Goal: Task Accomplishment & Management: Use online tool/utility

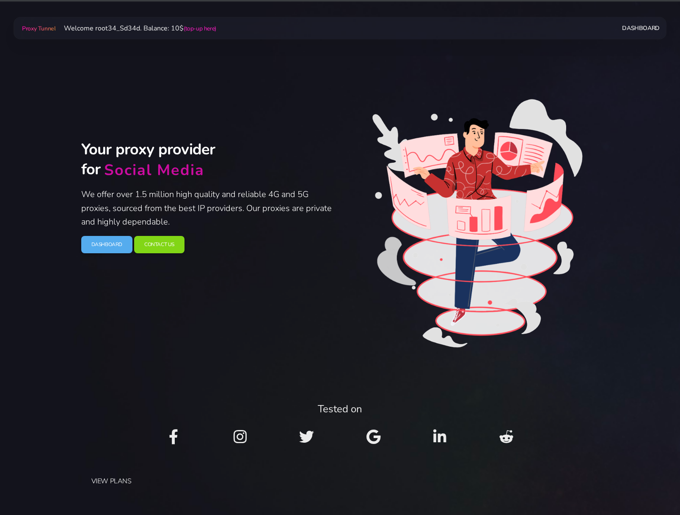
click at [632, 28] on link "Dashboard" at bounding box center [640, 28] width 37 height 16
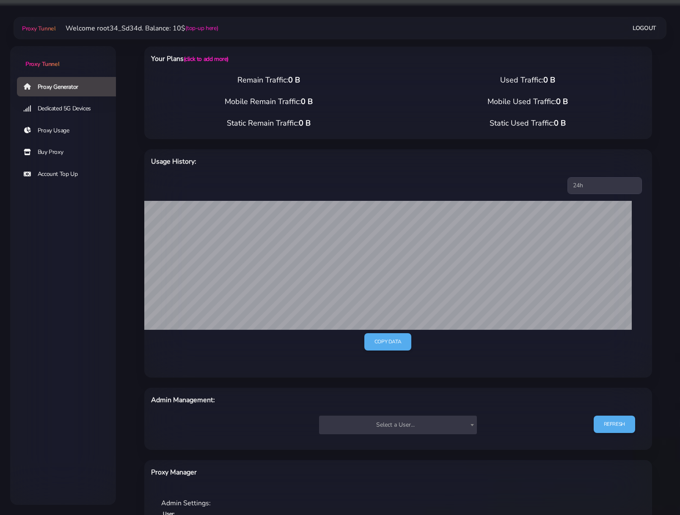
select select
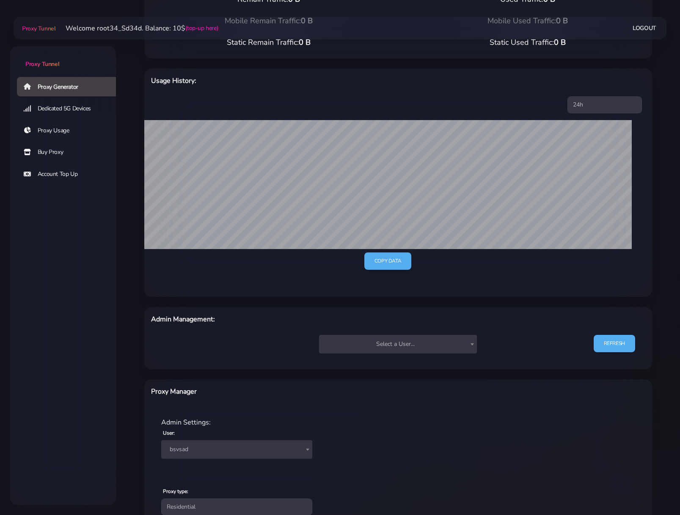
click at [434, 349] on span "Select a User..." at bounding box center [398, 344] width 148 height 12
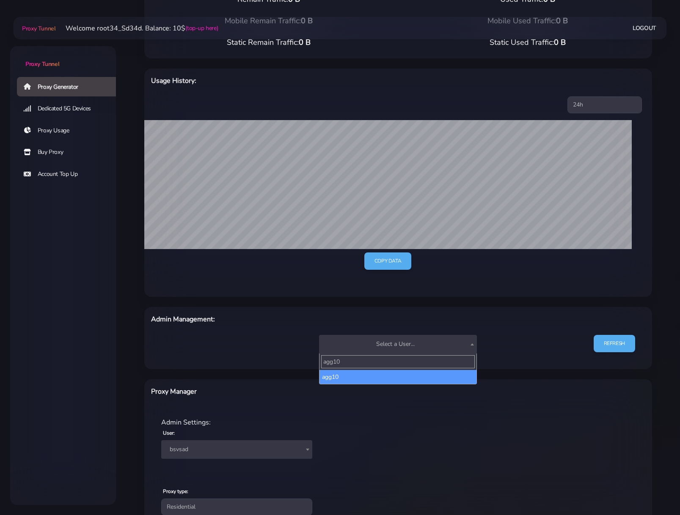
type input "agg10"
select select "14"
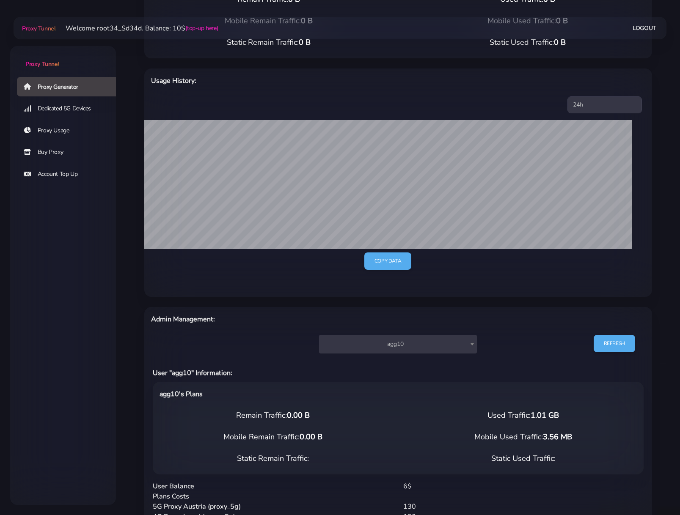
scroll to position [102, 0]
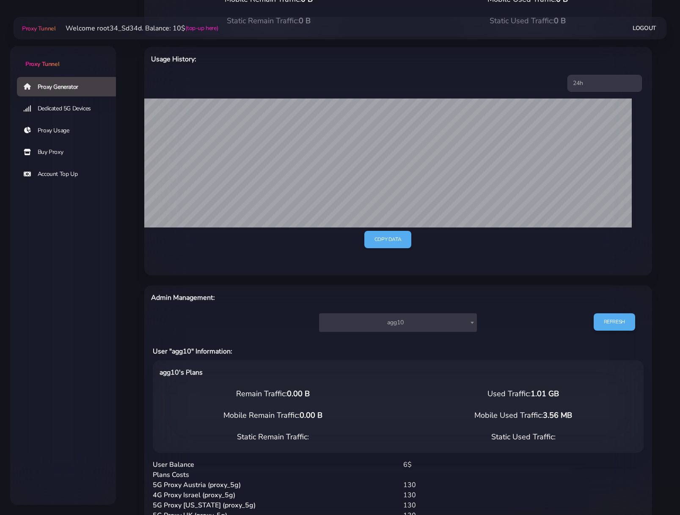
click at [457, 360] on div "User "agg10" Information:" at bounding box center [398, 353] width 501 height 14
